Goal: Navigation & Orientation: Understand site structure

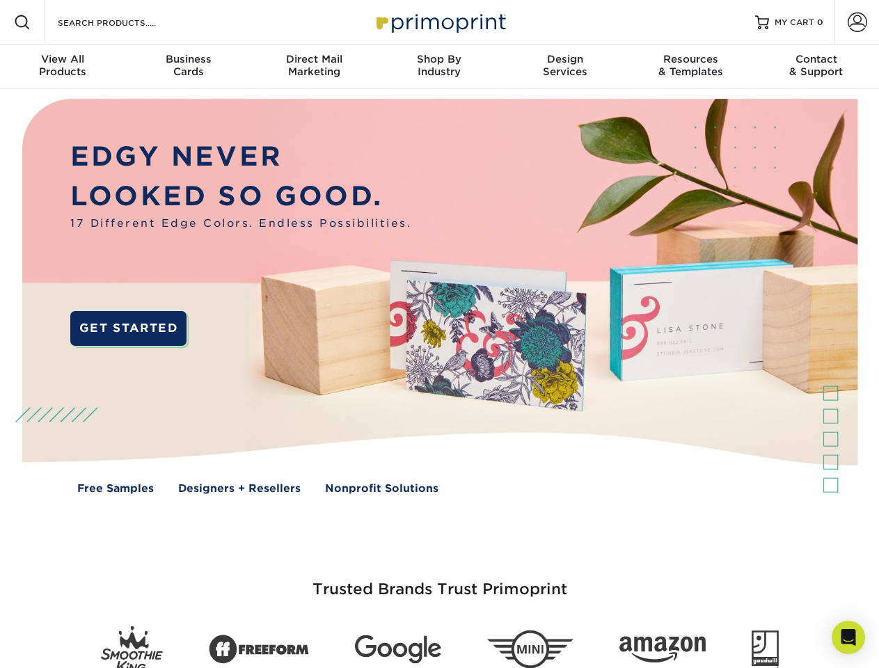
click at [439, 334] on img at bounding box center [439, 306] width 870 height 435
click at [22, 22] on span at bounding box center [22, 22] width 17 height 17
click at [857, 22] on span at bounding box center [857, 22] width 19 height 19
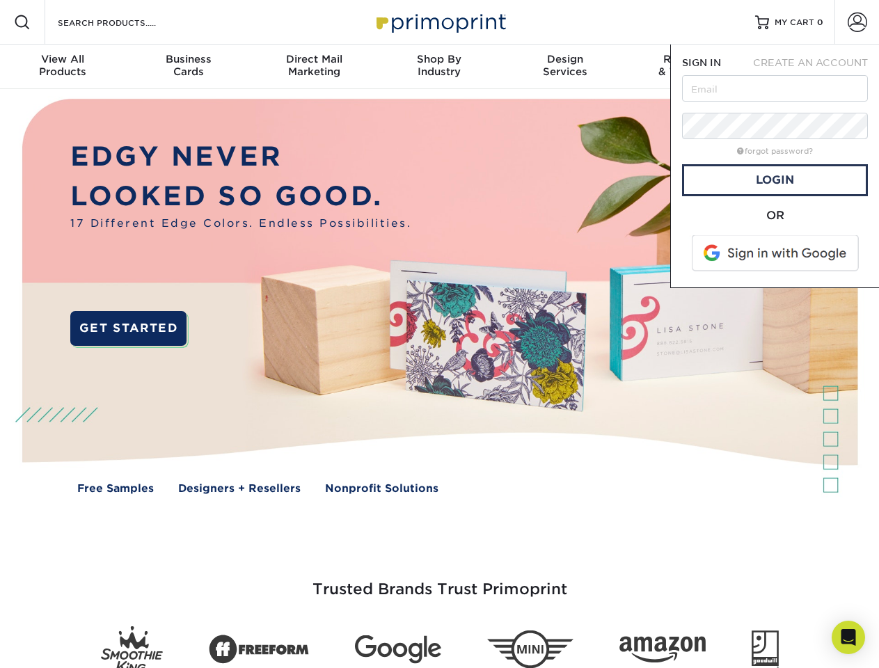
click at [63, 67] on div "View All Products" at bounding box center [62, 65] width 125 height 25
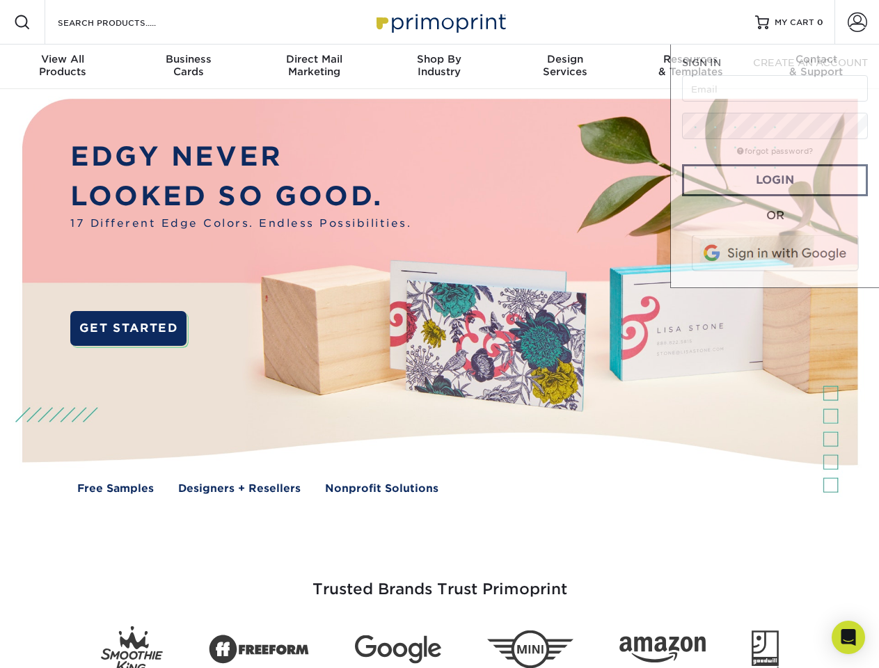
click at [188, 67] on div "Business Cards" at bounding box center [187, 65] width 125 height 25
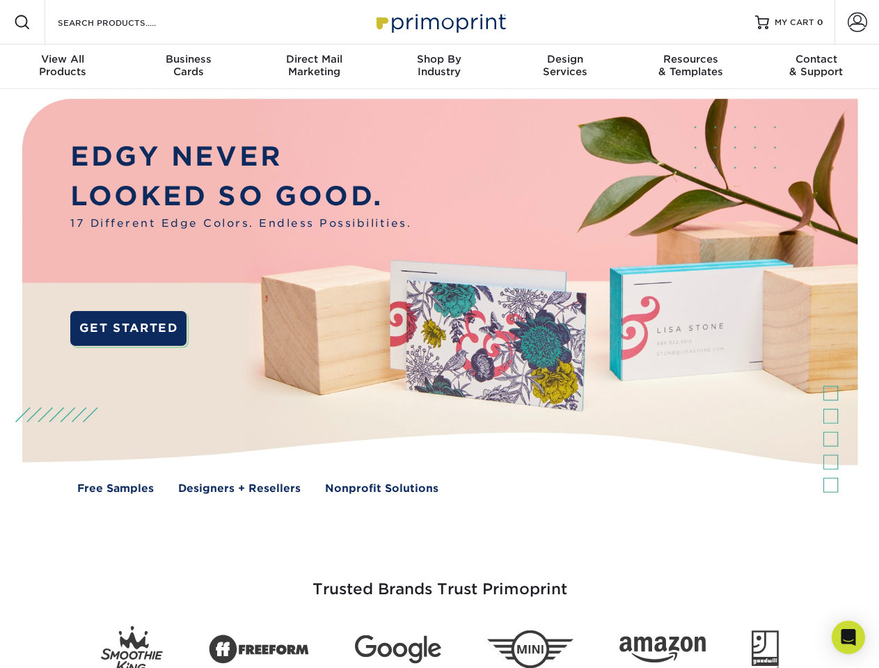
click at [314, 67] on div "Direct Mail Marketing" at bounding box center [313, 65] width 125 height 25
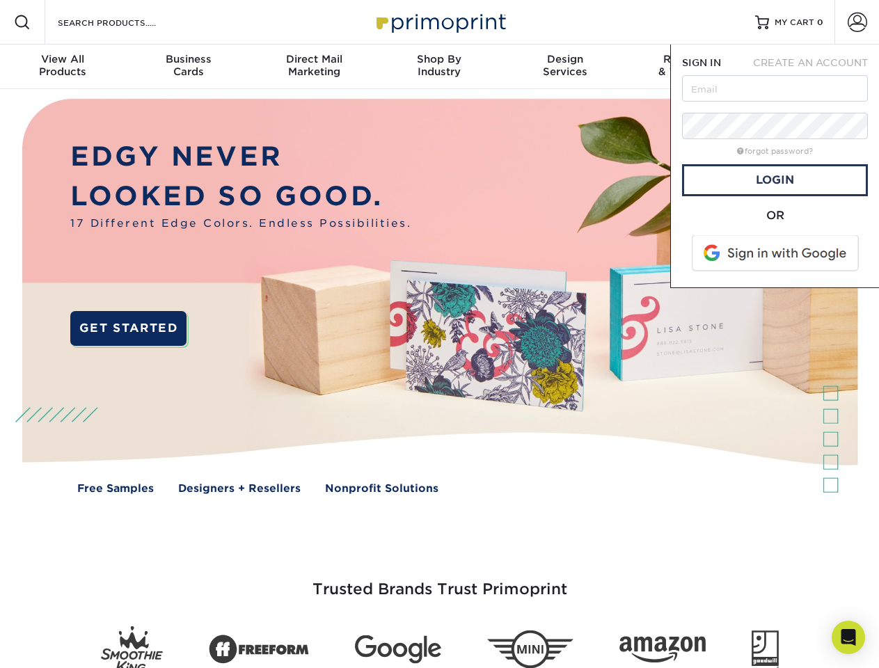
click at [439, 67] on div "Shop By Industry" at bounding box center [439, 65] width 125 height 25
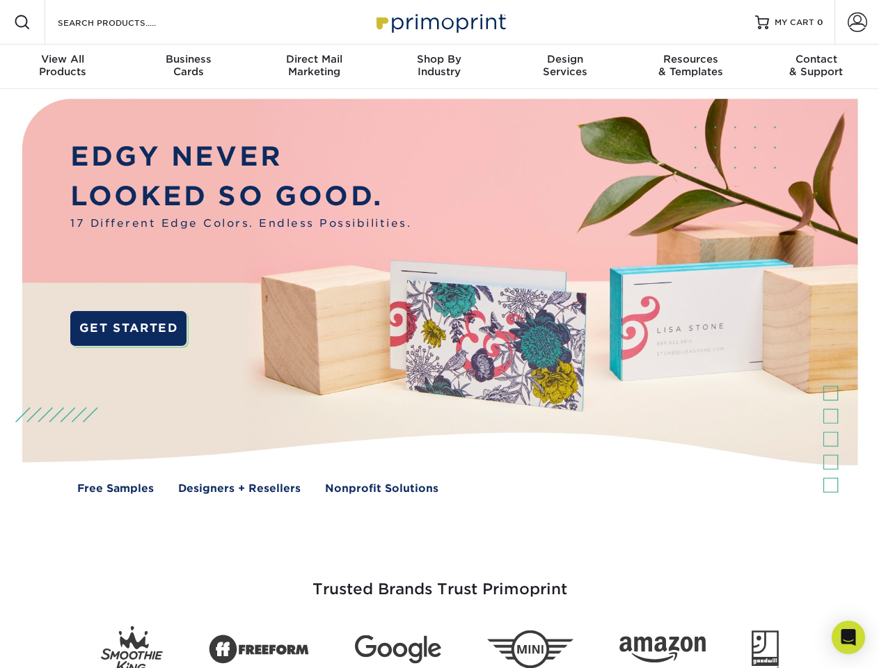
click at [565, 67] on div "Design Services" at bounding box center [565, 65] width 125 height 25
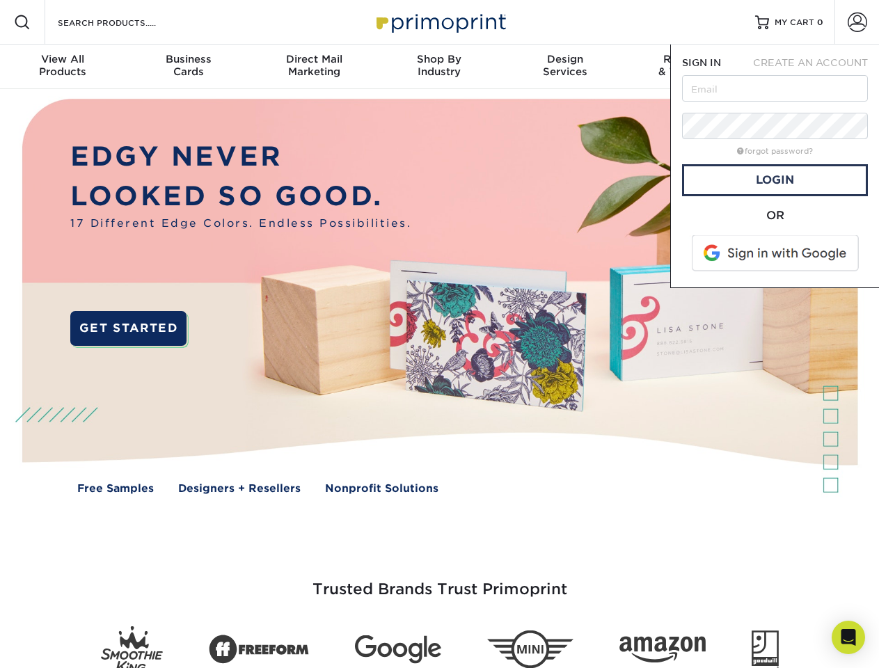
click at [691, 67] on span "SIGN IN" at bounding box center [701, 62] width 39 height 11
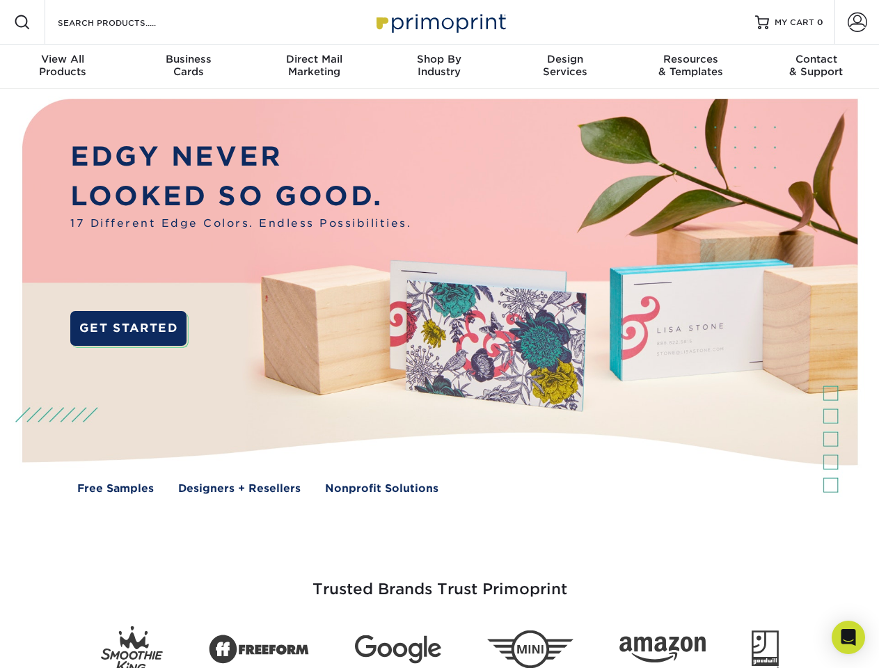
click at [817, 67] on div "Contact & Support" at bounding box center [816, 65] width 125 height 25
